Goal: Task Accomplishment & Management: Manage account settings

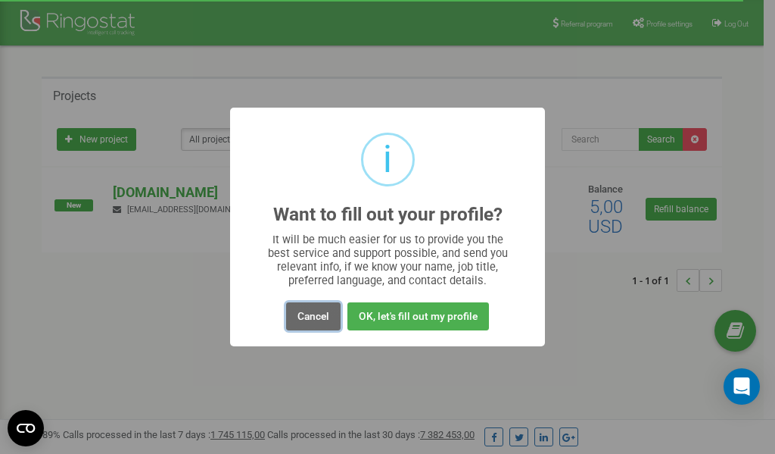
click at [310, 318] on button "Cancel" at bounding box center [313, 316] width 55 height 28
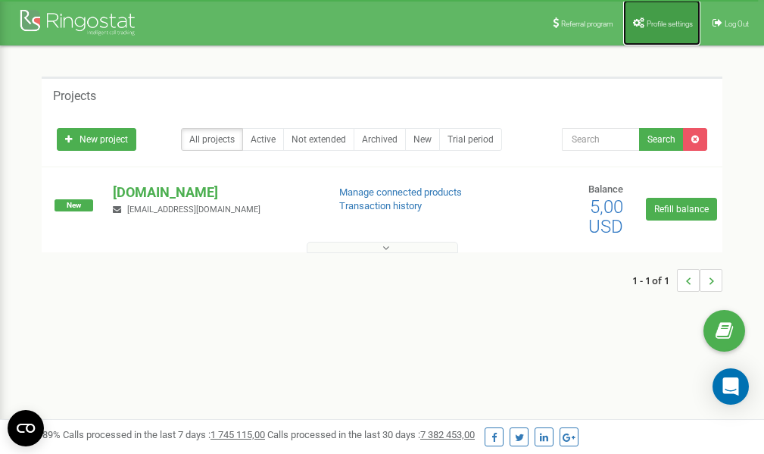
click at [652, 20] on span "Profile settings" at bounding box center [670, 24] width 46 height 8
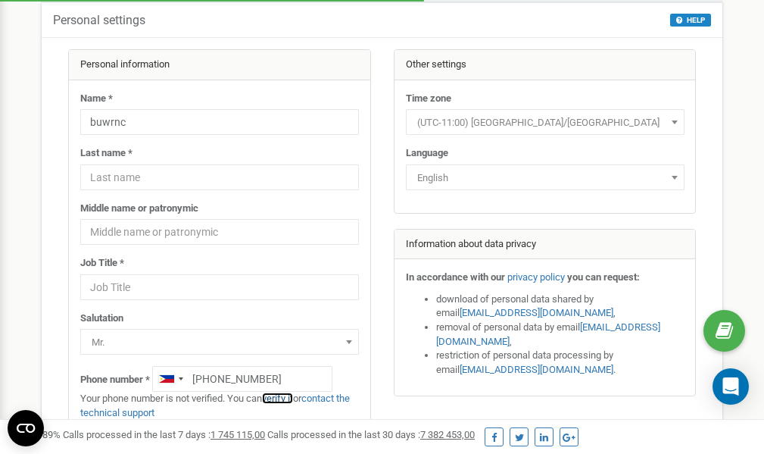
click at [285, 399] on link "verify it" at bounding box center [277, 397] width 31 height 11
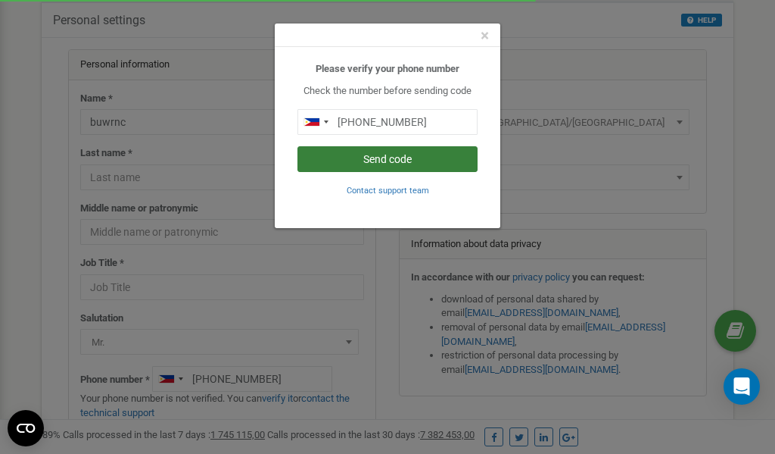
click at [387, 164] on button "Send code" at bounding box center [388, 159] width 180 height 26
